Goal: Task Accomplishment & Management: Use online tool/utility

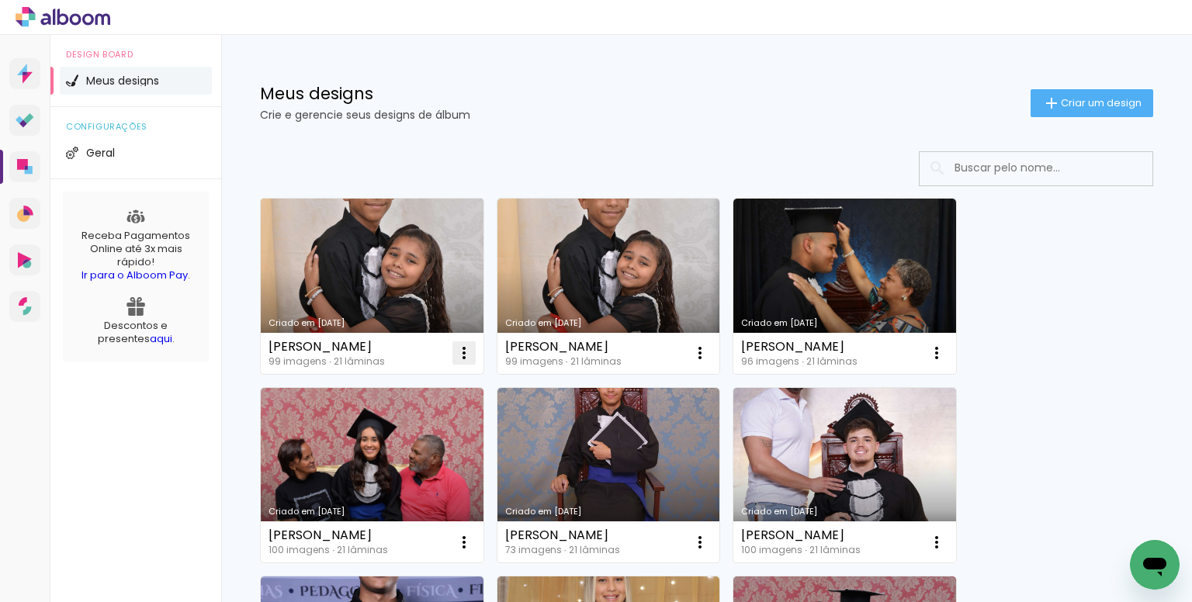
click at [469, 347] on iron-icon at bounding box center [464, 353] width 19 height 19
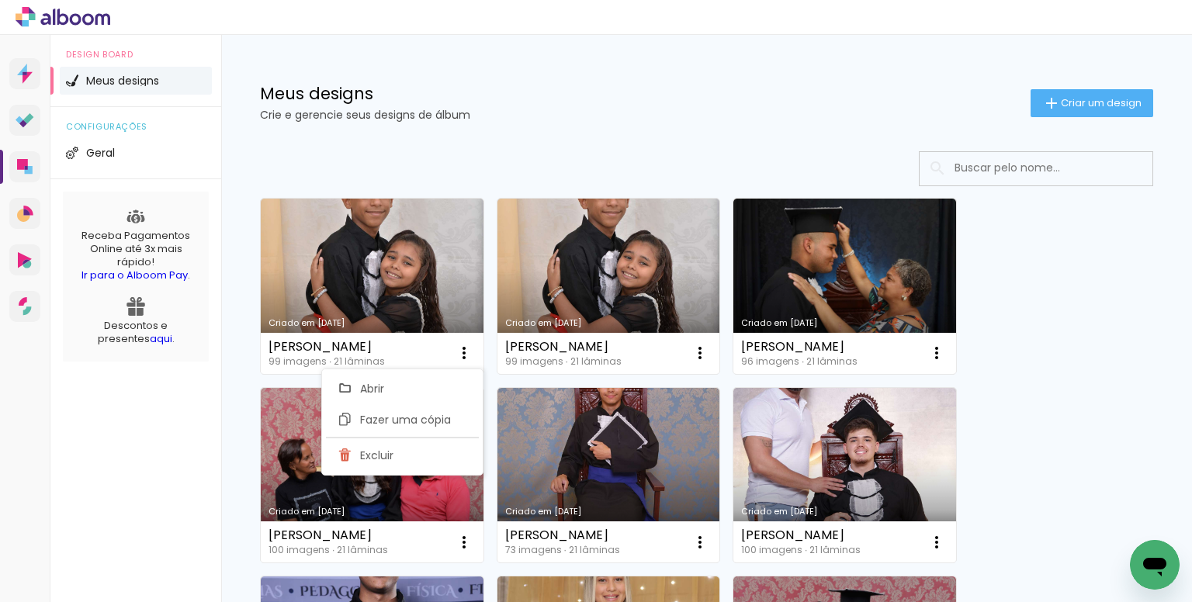
click at [431, 415] on span "Fazer uma cópia" at bounding box center [405, 419] width 91 height 11
type input "Cópia de [PERSON_NAME]"
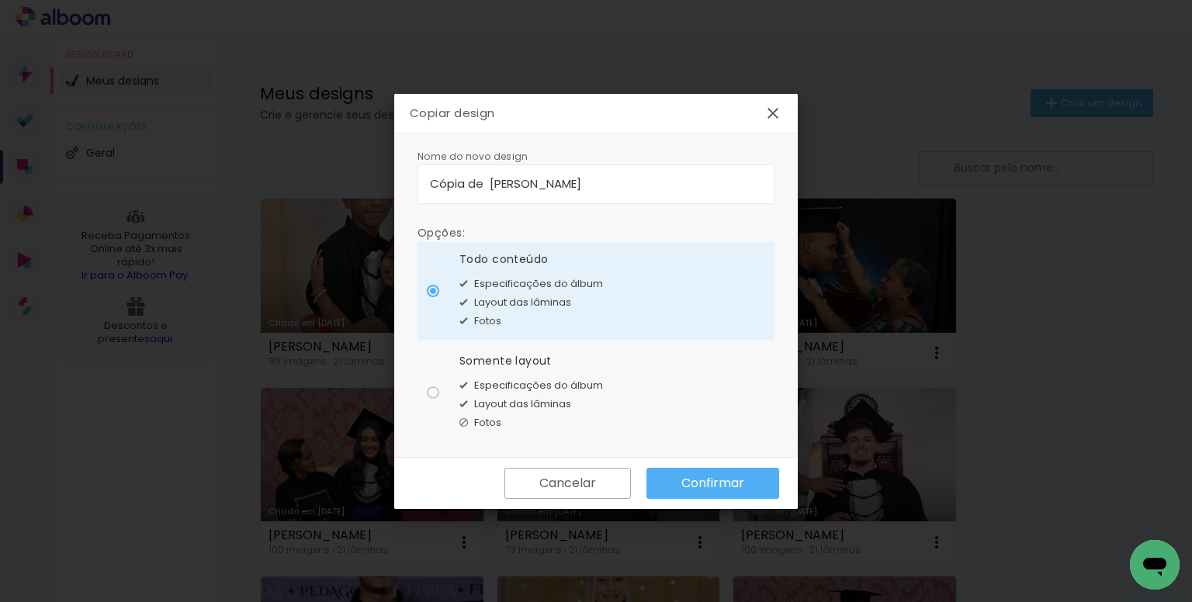
drag, startPoint x: 658, startPoint y: 182, endPoint x: 367, endPoint y: 184, distance: 291.0
click at [367, 184] on body "link( href="../../bower_components/polymer/polymer.html" rel="import" ) picture…" at bounding box center [596, 301] width 1192 height 602
type input "a"
type input "[PERSON_NAME]"
type paper-input "[PERSON_NAME]"
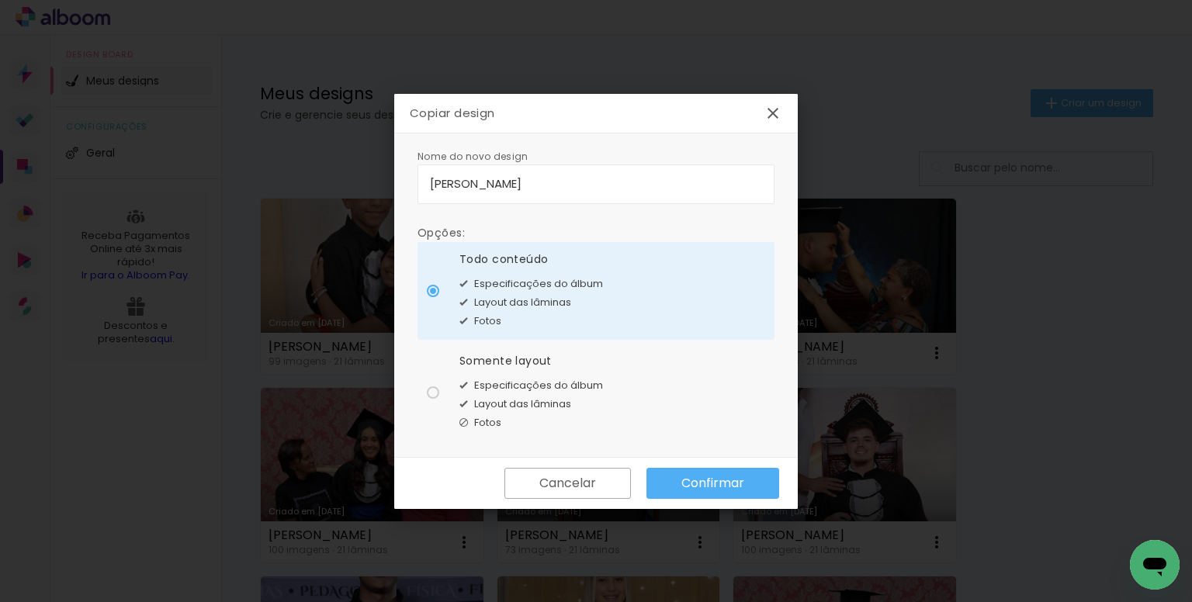
click at [556, 380] on span "Especificações do álbum" at bounding box center [538, 386] width 129 height 16
type paper-radio-button "on"
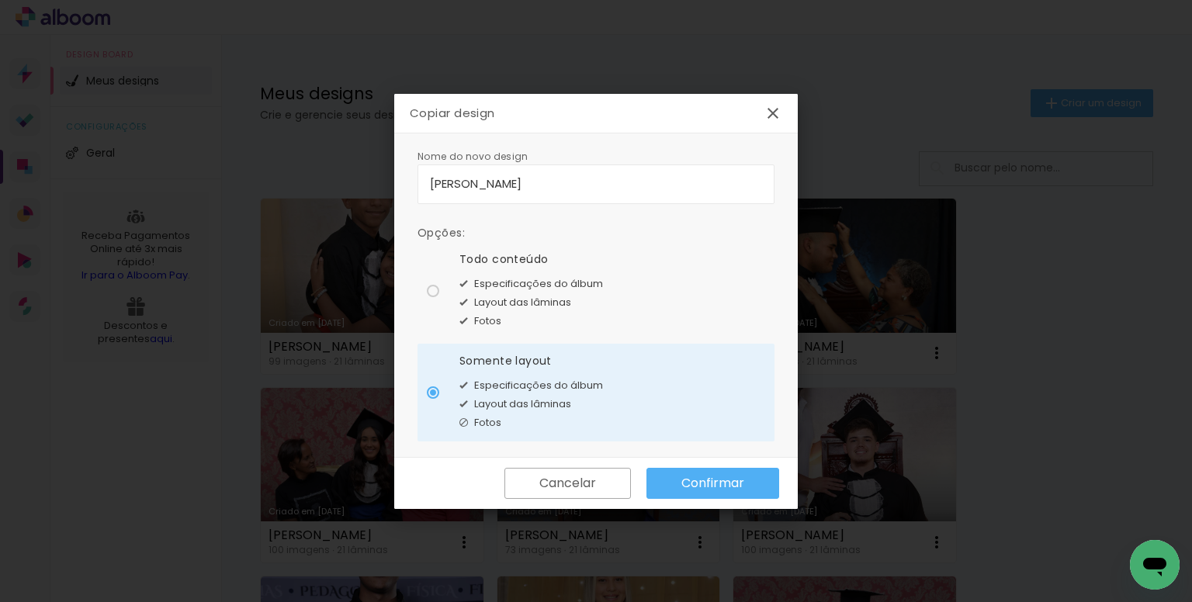
click at [747, 488] on paper-button "Confirmar" at bounding box center [712, 483] width 133 height 31
